Goal: Task Accomplishment & Management: Complete application form

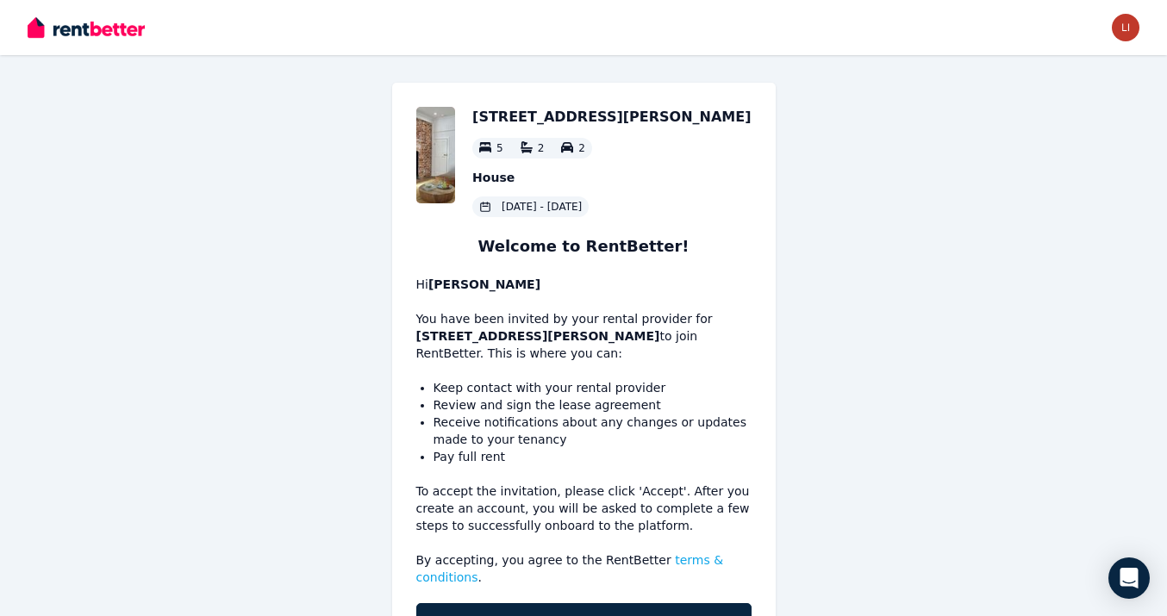
scroll to position [82, 0]
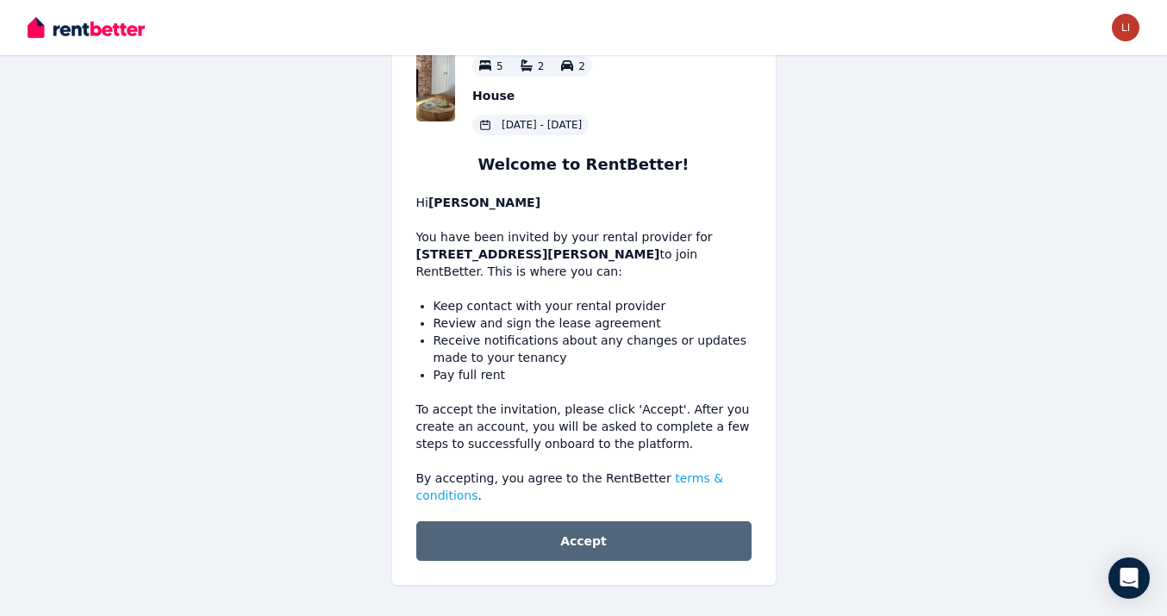
click at [652, 546] on button "Accept" at bounding box center [583, 541] width 335 height 40
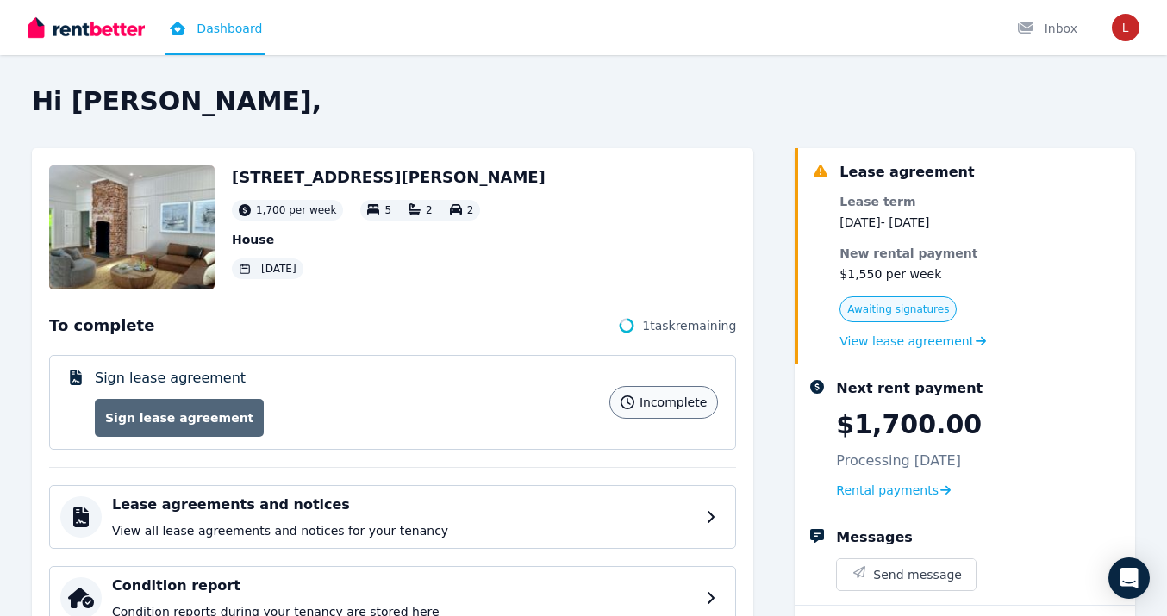
click at [229, 420] on link "Sign lease agreement" at bounding box center [179, 418] width 169 height 38
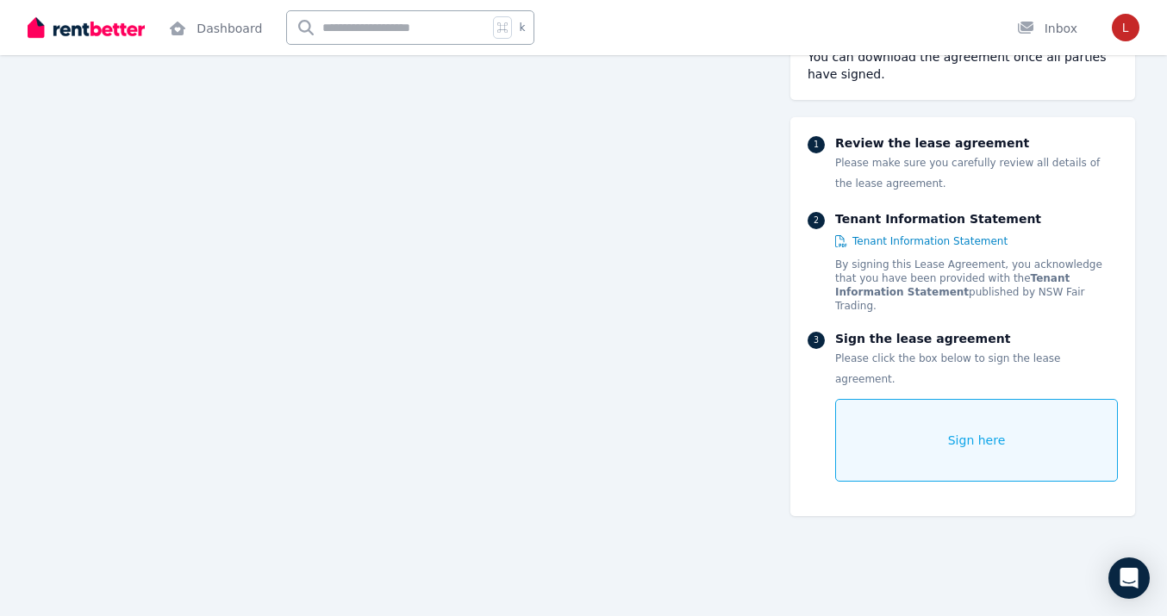
scroll to position [7006, 0]
click at [942, 427] on div "Sign here" at bounding box center [976, 440] width 283 height 83
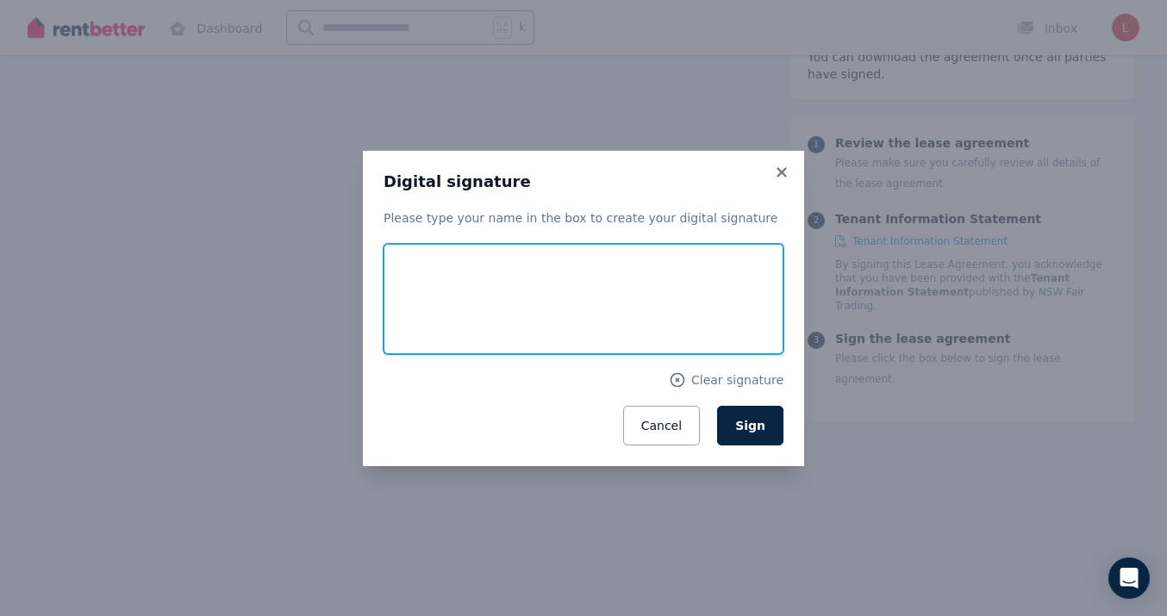
click at [575, 303] on input "text" at bounding box center [583, 299] width 400 height 110
type input "**********"
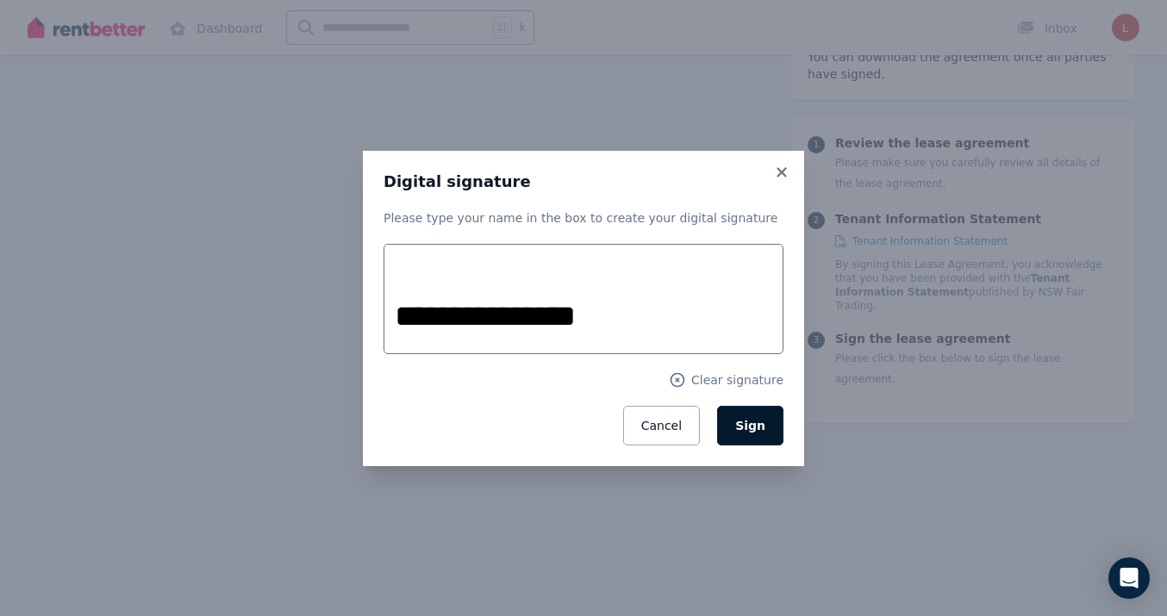
click at [780, 421] on button "Sign" at bounding box center [750, 426] width 66 height 40
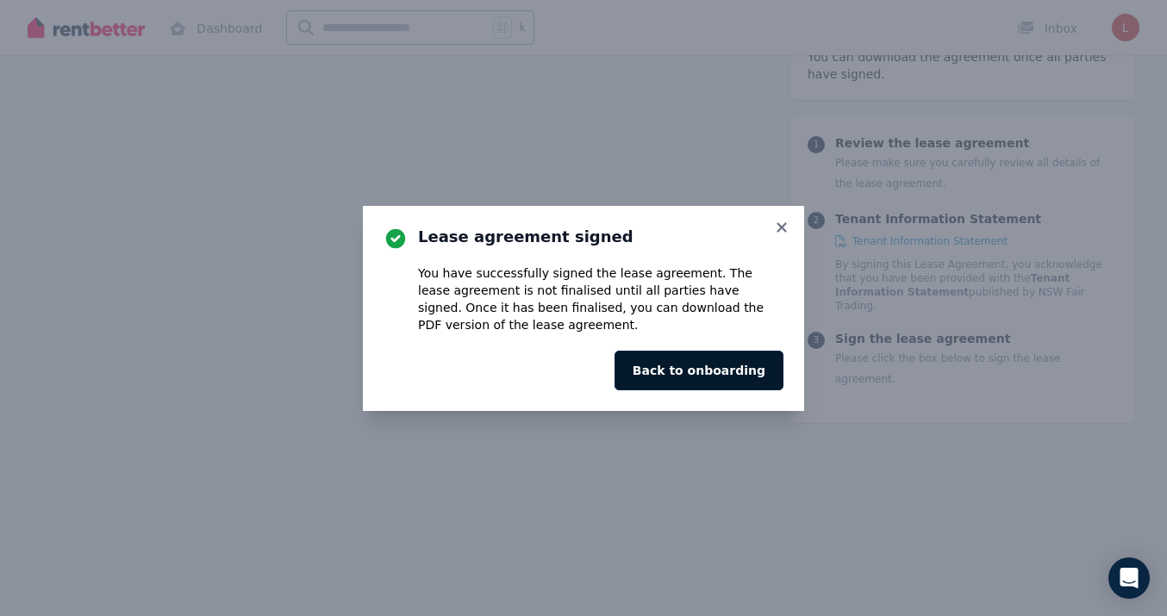
click at [769, 371] on button "Back to onboarding" at bounding box center [698, 371] width 169 height 40
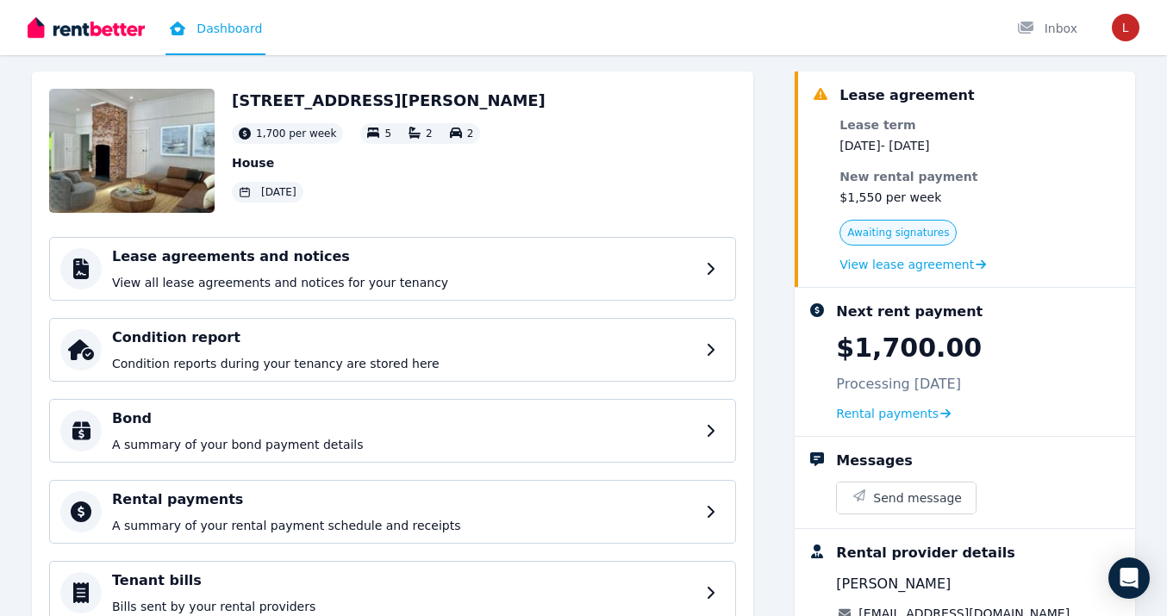
scroll to position [78, 0]
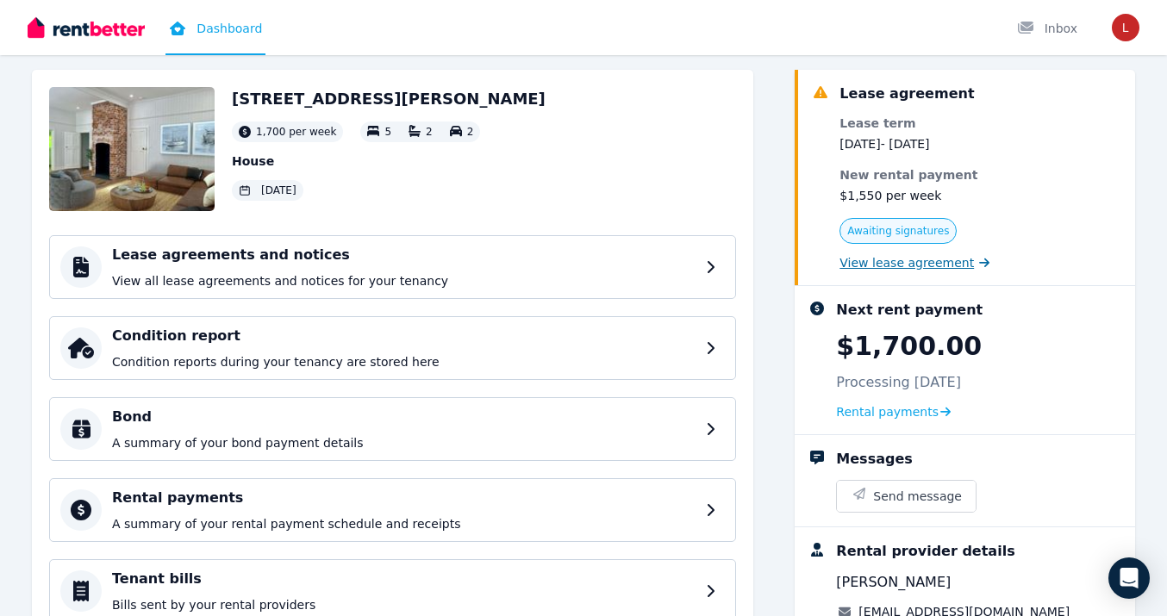
click at [851, 264] on span "View lease agreement" at bounding box center [906, 262] width 134 height 17
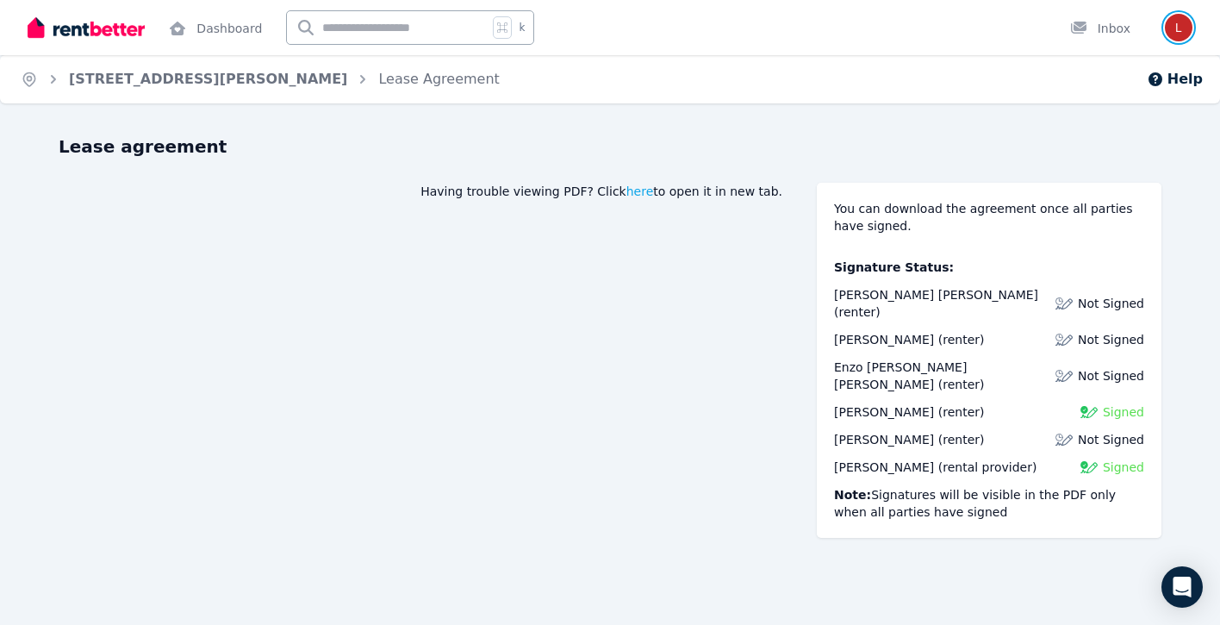
click at [1166, 34] on img "button" at bounding box center [1179, 28] width 28 height 28
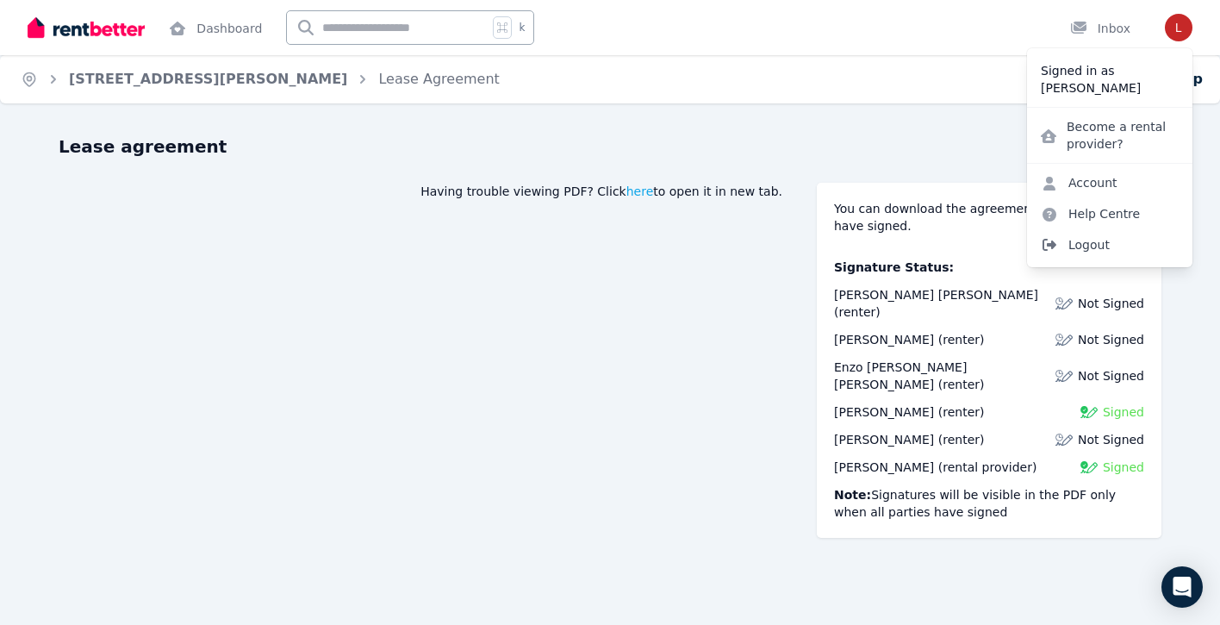
click at [1103, 242] on span "Logout" at bounding box center [1109, 244] width 165 height 31
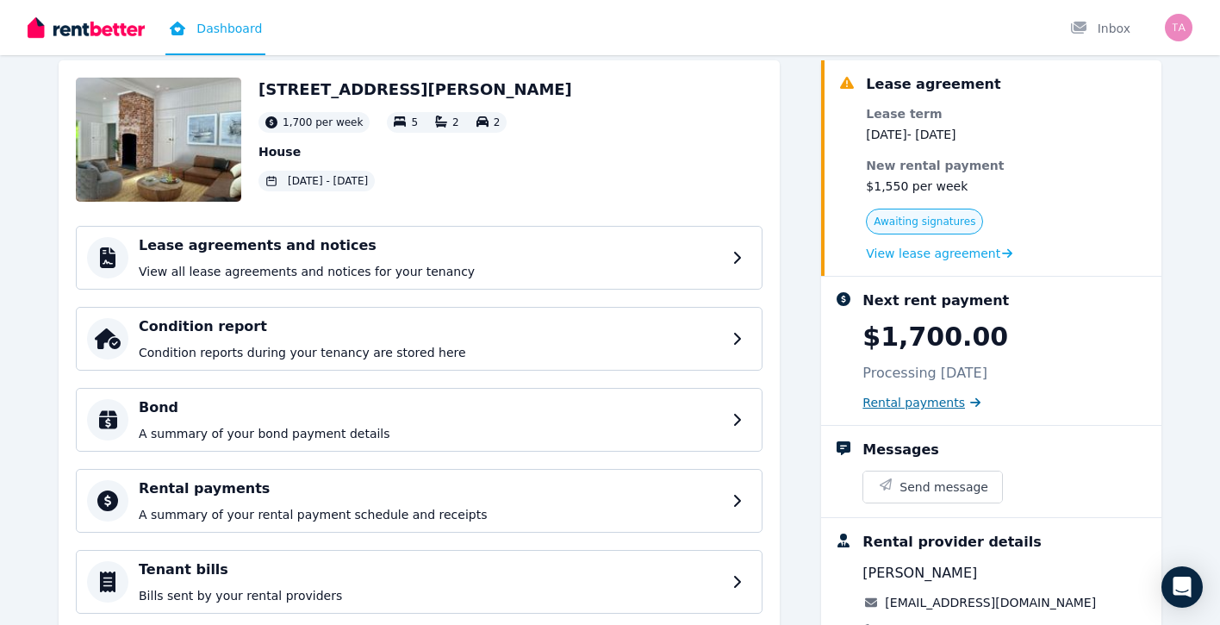
scroll to position [82, 0]
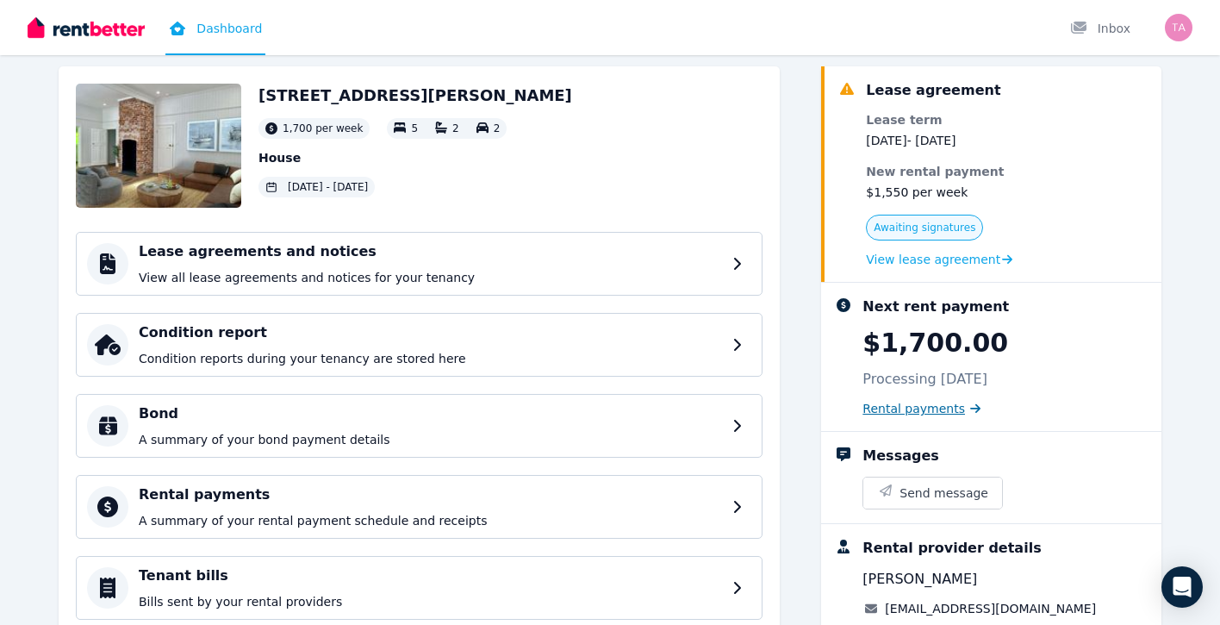
click at [936, 409] on span "Rental payments" at bounding box center [914, 408] width 103 height 17
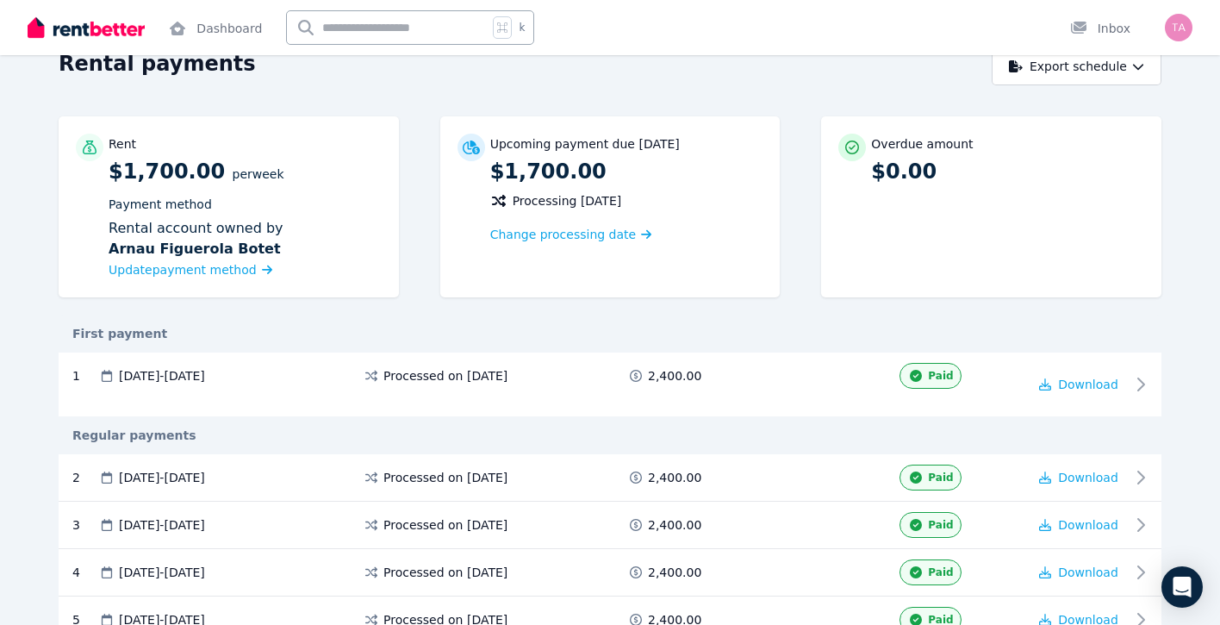
scroll to position [97, 0]
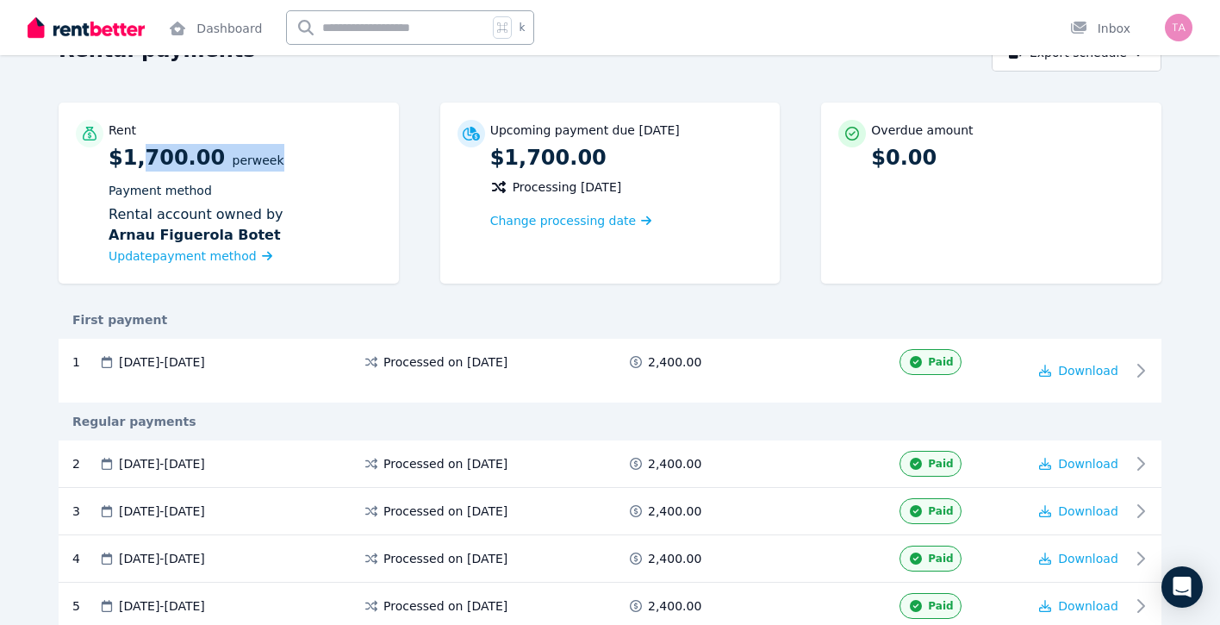
drag, startPoint x: 134, startPoint y: 153, endPoint x: 266, endPoint y: 154, distance: 131.9
click at [266, 154] on p "$1,700.00 per Week Payment method Rental account owned by [PERSON_NAME] [PERSON…" at bounding box center [245, 205] width 273 height 122
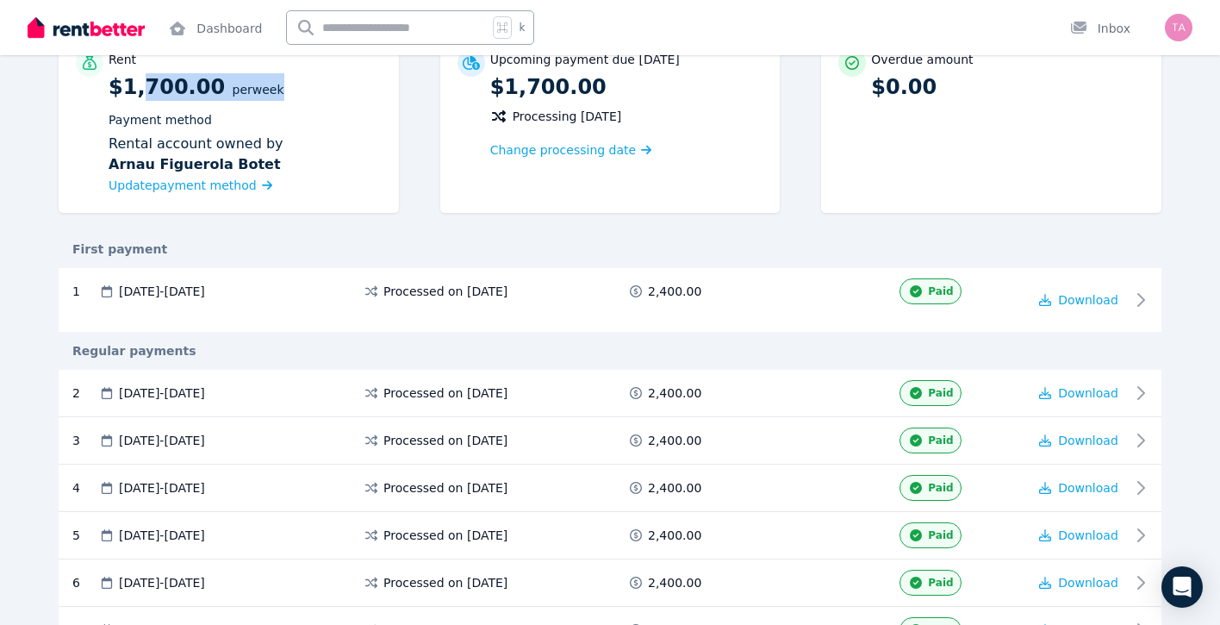
scroll to position [0, 0]
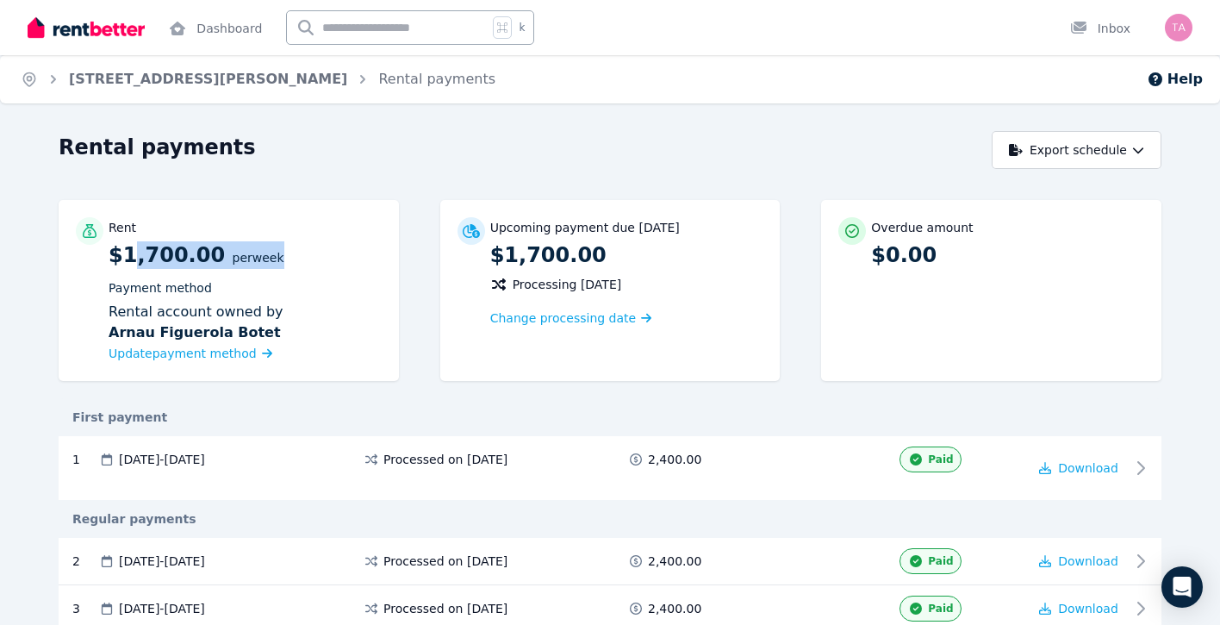
drag, startPoint x: 132, startPoint y: 260, endPoint x: 288, endPoint y: 266, distance: 156.1
click at [287, 265] on p "$1,700.00 per Week Payment method Rental account owned by [PERSON_NAME] [PERSON…" at bounding box center [245, 302] width 273 height 122
click at [288, 266] on p "$1,700.00 per Week Payment method Rental account owned by [PERSON_NAME] [PERSON…" at bounding box center [245, 302] width 273 height 122
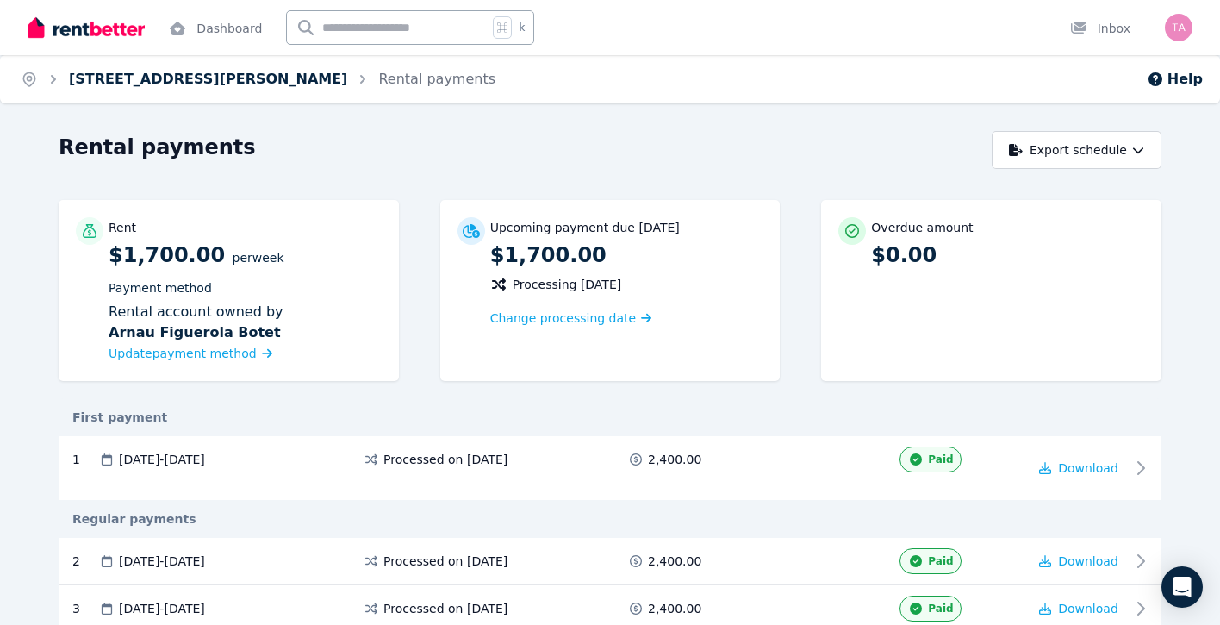
click at [159, 81] on link "[STREET_ADDRESS][PERSON_NAME]" at bounding box center [208, 79] width 278 height 16
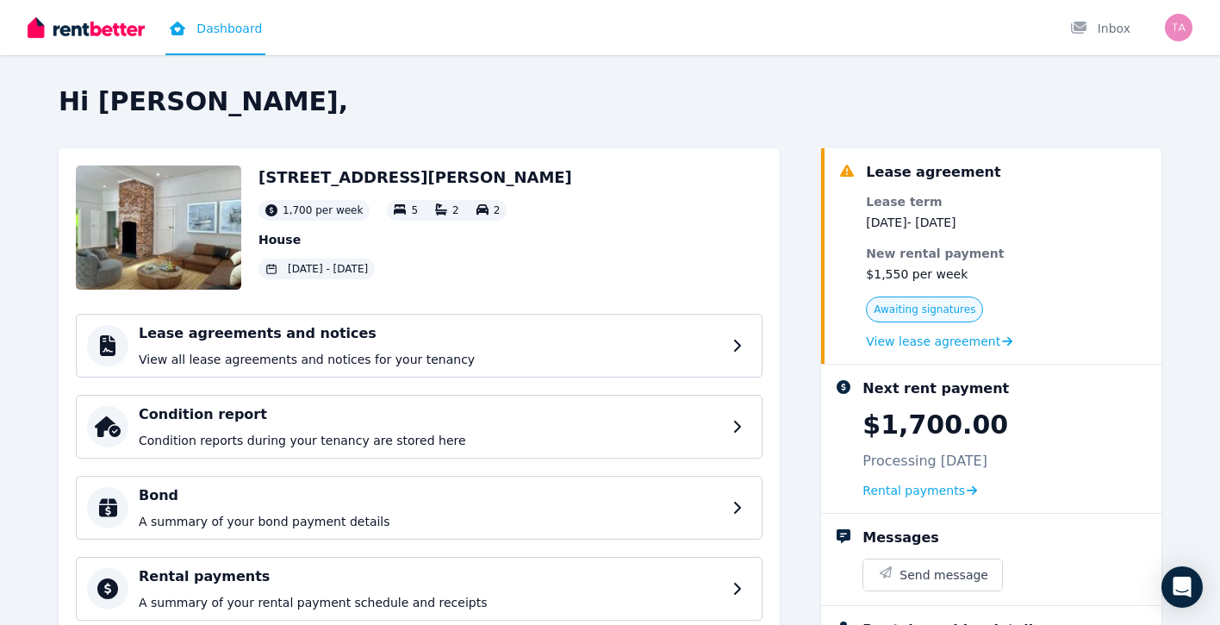
click at [957, 314] on span "Awaiting signatures" at bounding box center [925, 309] width 102 height 14
click at [904, 308] on span "Awaiting signatures" at bounding box center [925, 309] width 102 height 14
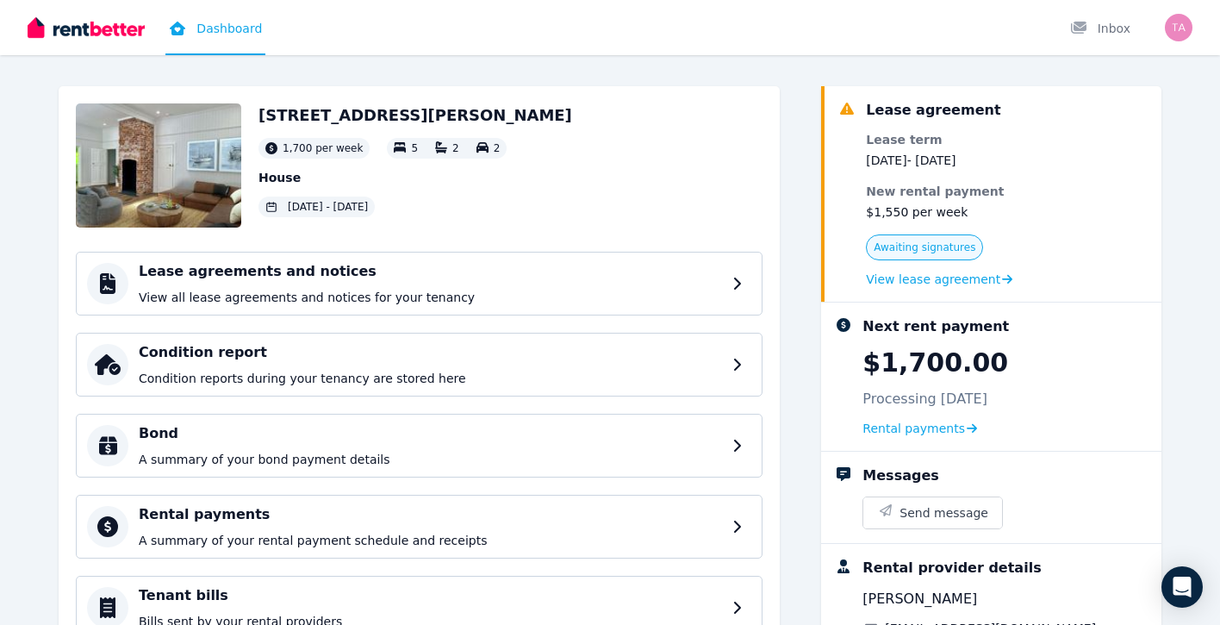
scroll to position [64, 0]
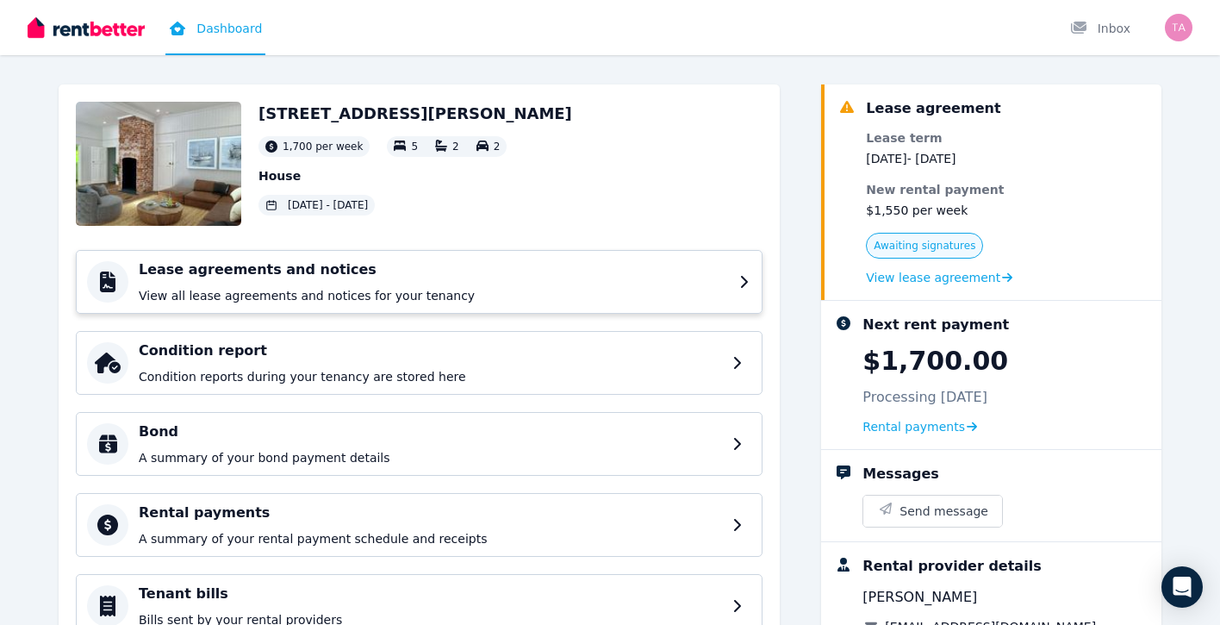
click at [573, 276] on h4 "Lease agreements and notices" at bounding box center [434, 269] width 590 height 21
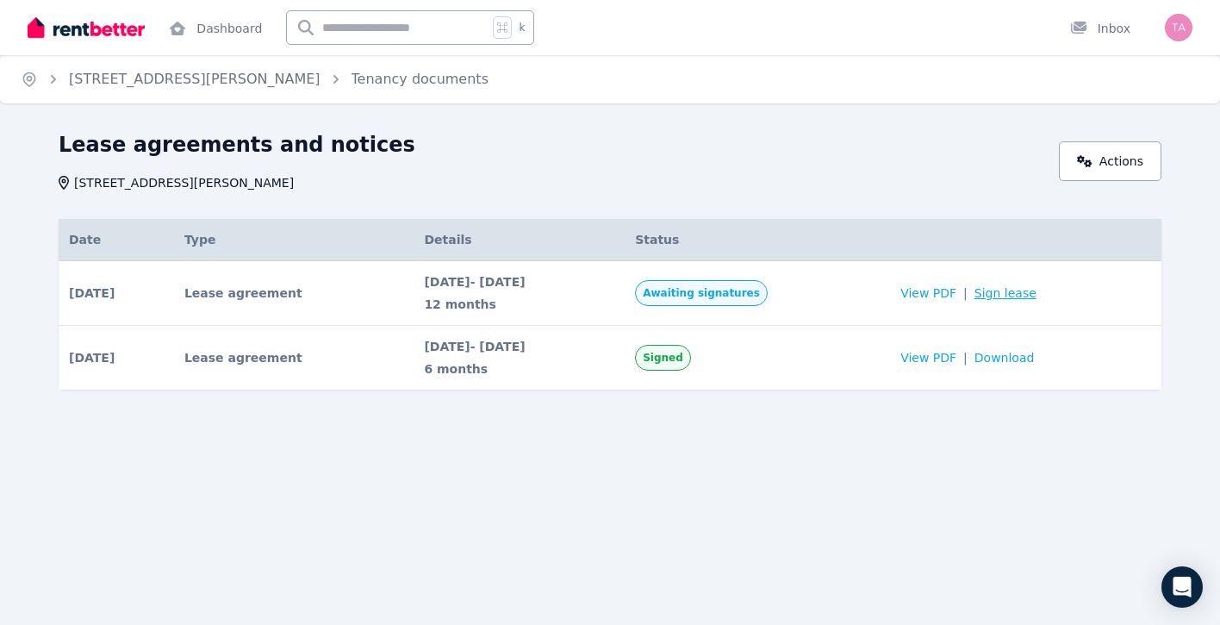
click at [1037, 295] on link "Sign lease" at bounding box center [1006, 292] width 62 height 17
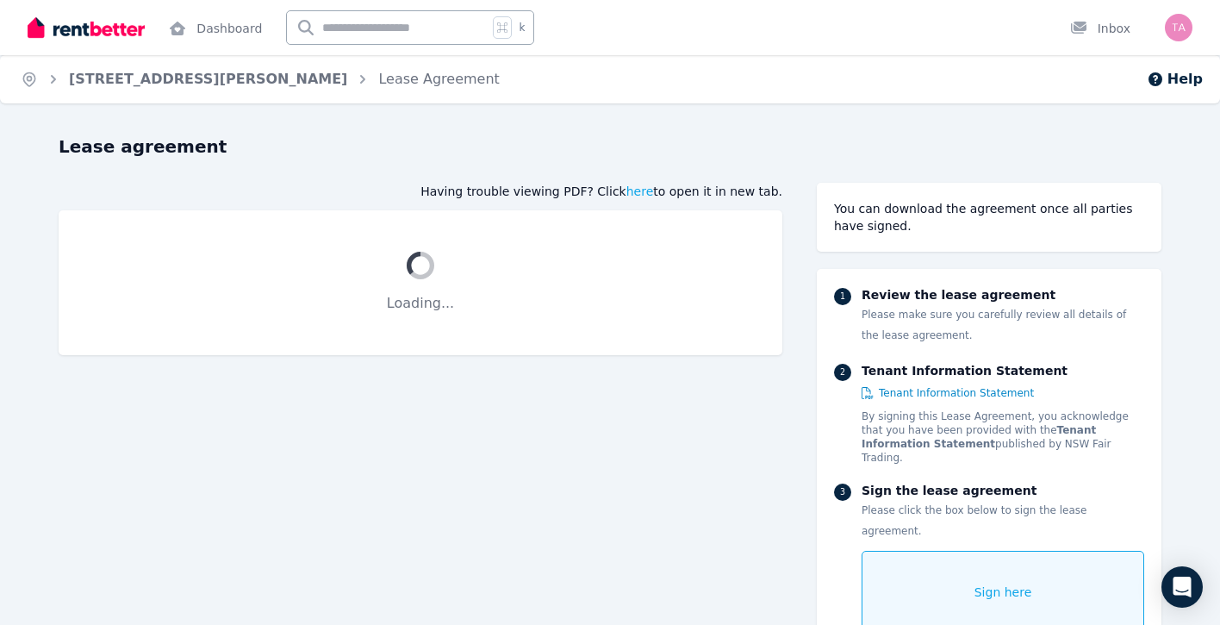
click at [960, 567] on div "Sign here" at bounding box center [1003, 592] width 283 height 83
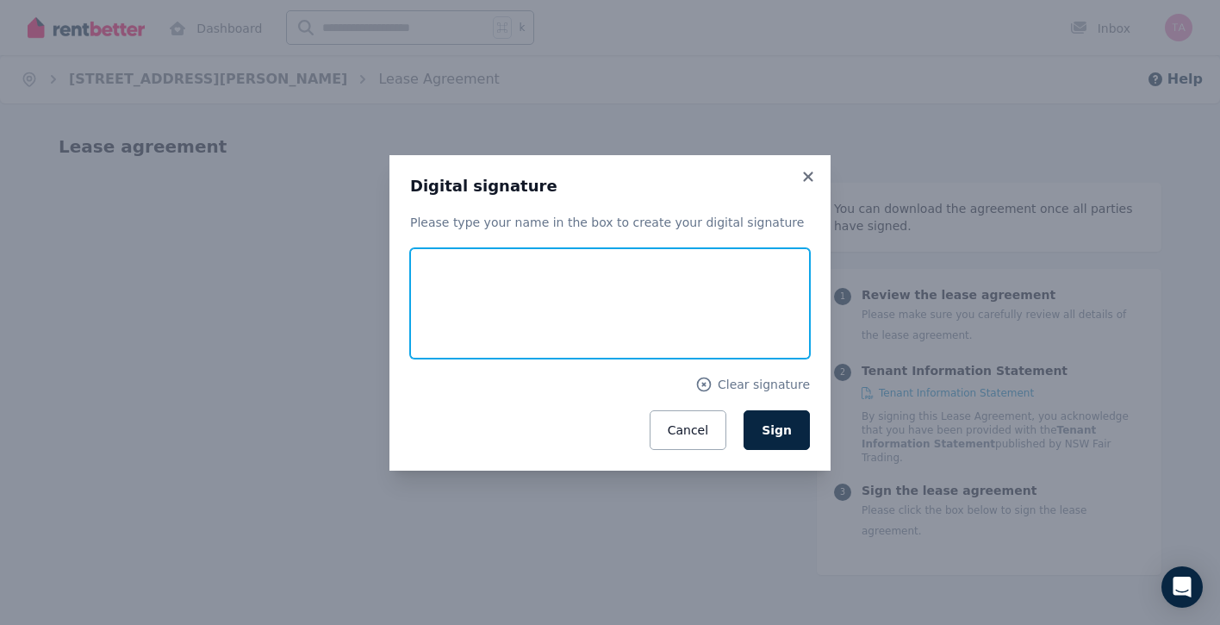
click at [697, 297] on input "text" at bounding box center [610, 303] width 400 height 110
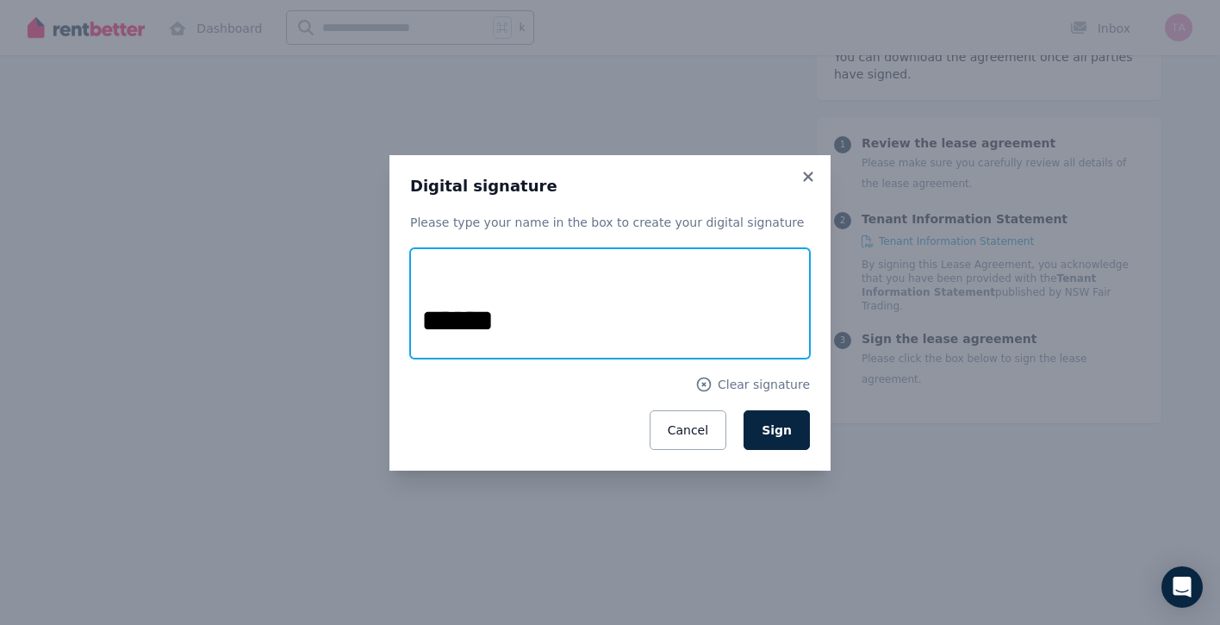
scroll to position [210, 0]
type input "**********"
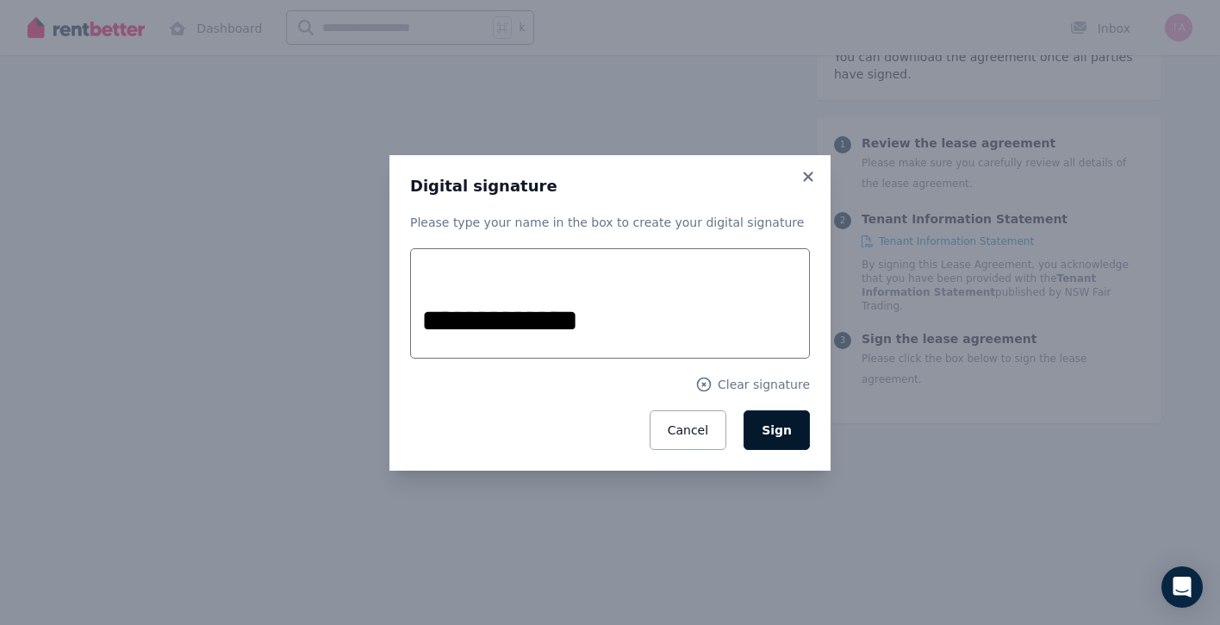
click at [793, 432] on button "Sign" at bounding box center [777, 430] width 66 height 40
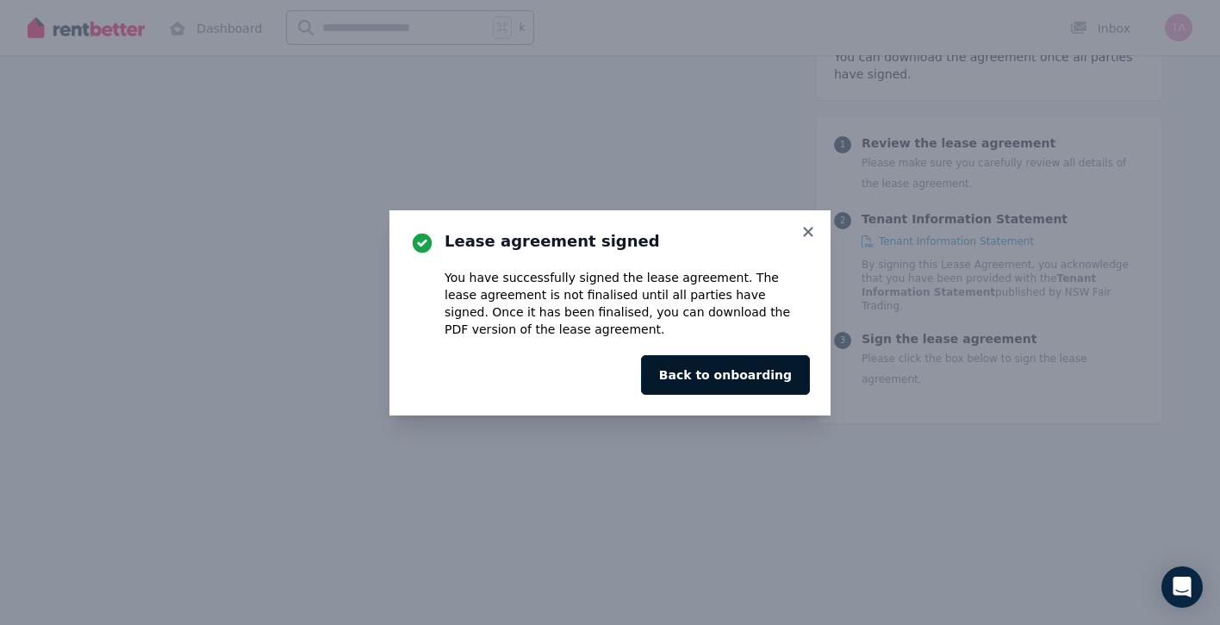
click at [784, 377] on button "Back to onboarding" at bounding box center [725, 375] width 169 height 40
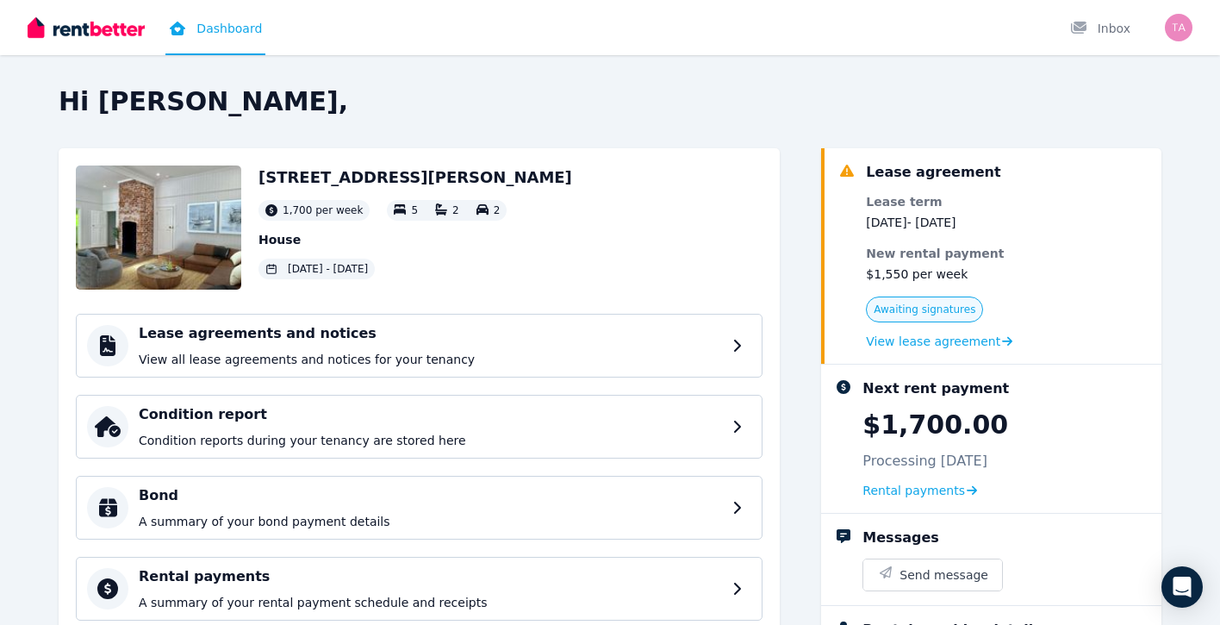
click at [936, 310] on span "Awaiting signatures" at bounding box center [925, 309] width 102 height 14
click at [946, 334] on span "View lease agreement" at bounding box center [933, 341] width 134 height 17
